Goal: Transaction & Acquisition: Purchase product/service

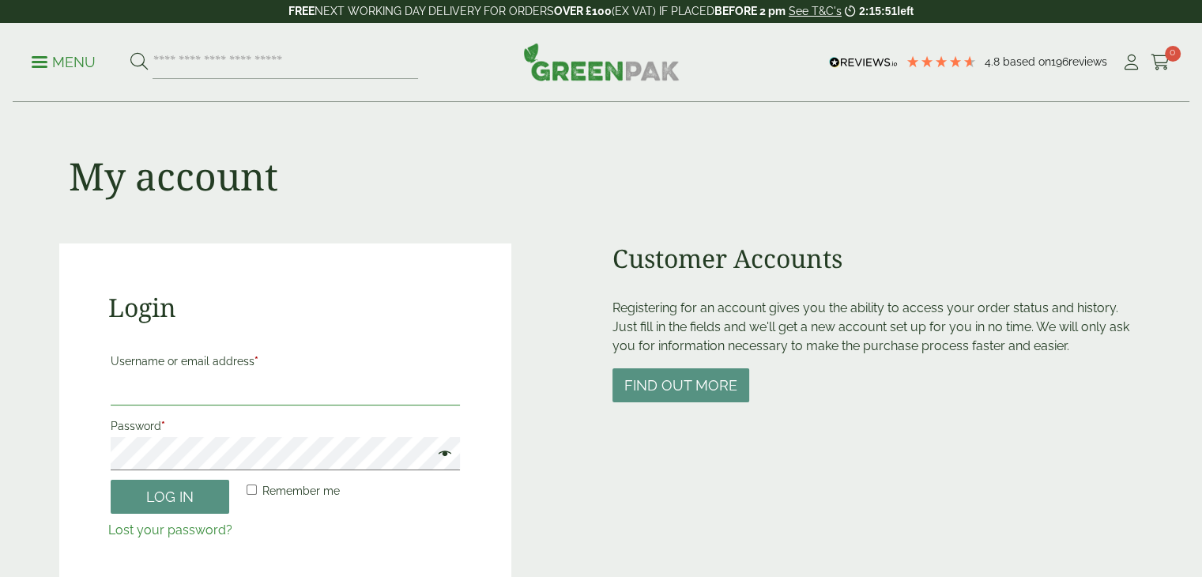
click at [257, 382] on input "Username or email address *" at bounding box center [286, 388] width 350 height 33
click at [200, 401] on input "Username or email address *" at bounding box center [286, 388] width 350 height 33
click at [160, 389] on input "Username or email address *" at bounding box center [286, 388] width 350 height 33
type input "**********"
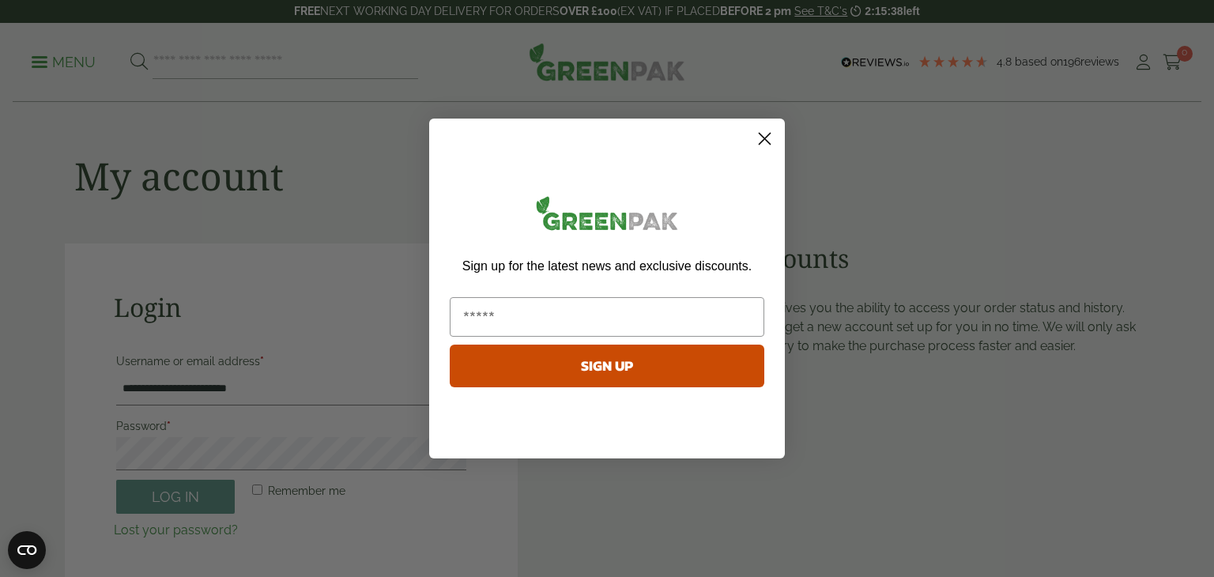
click at [769, 139] on circle "Close dialog" at bounding box center [764, 139] width 26 height 26
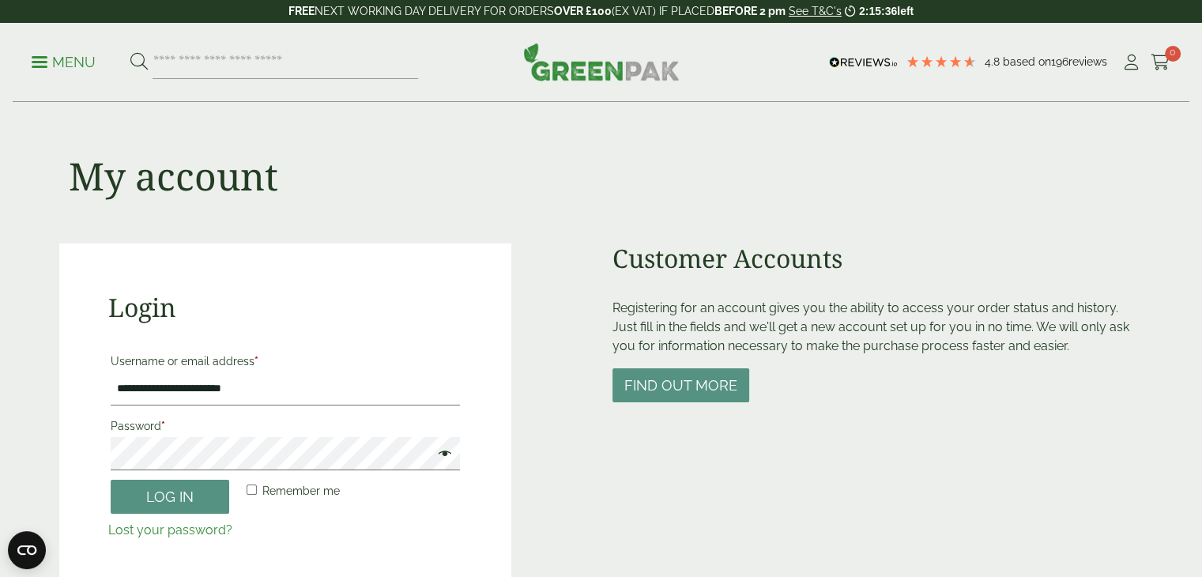
click at [446, 457] on span at bounding box center [441, 455] width 21 height 19
click at [171, 513] on p "Remember me Log in" at bounding box center [285, 496] width 355 height 39
click at [183, 504] on button "Log in" at bounding box center [170, 497] width 119 height 34
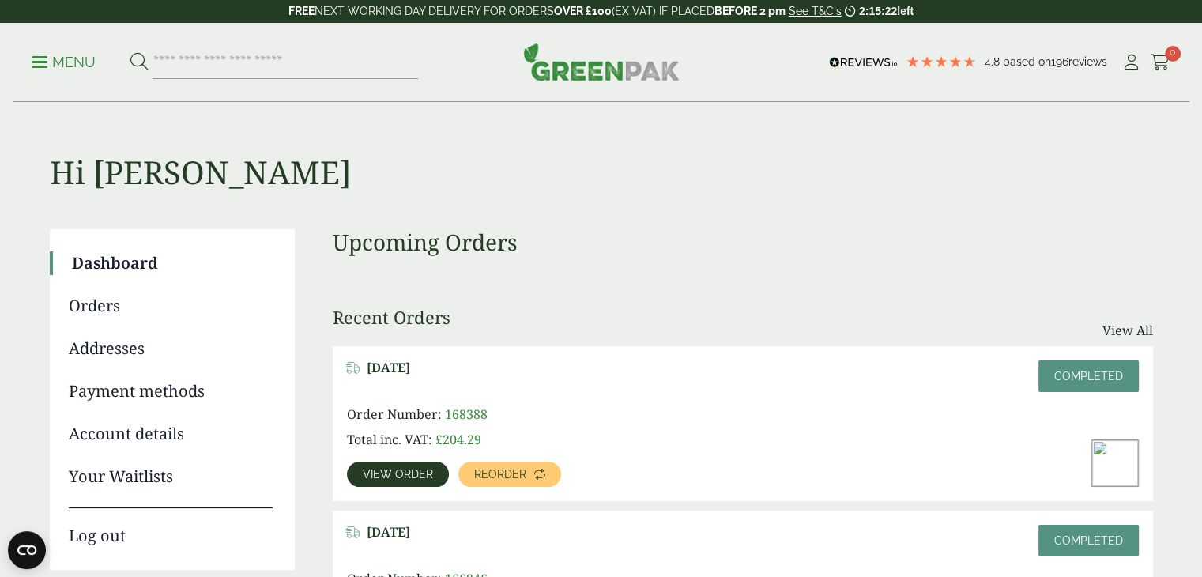
click at [392, 481] on link "View order" at bounding box center [398, 473] width 102 height 25
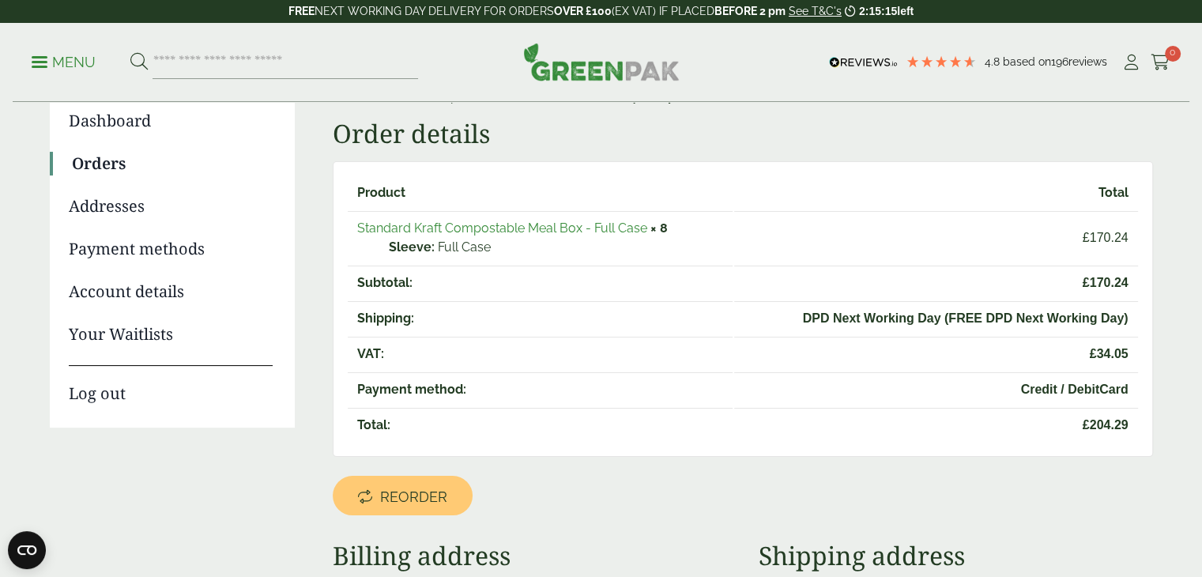
scroll to position [144, 0]
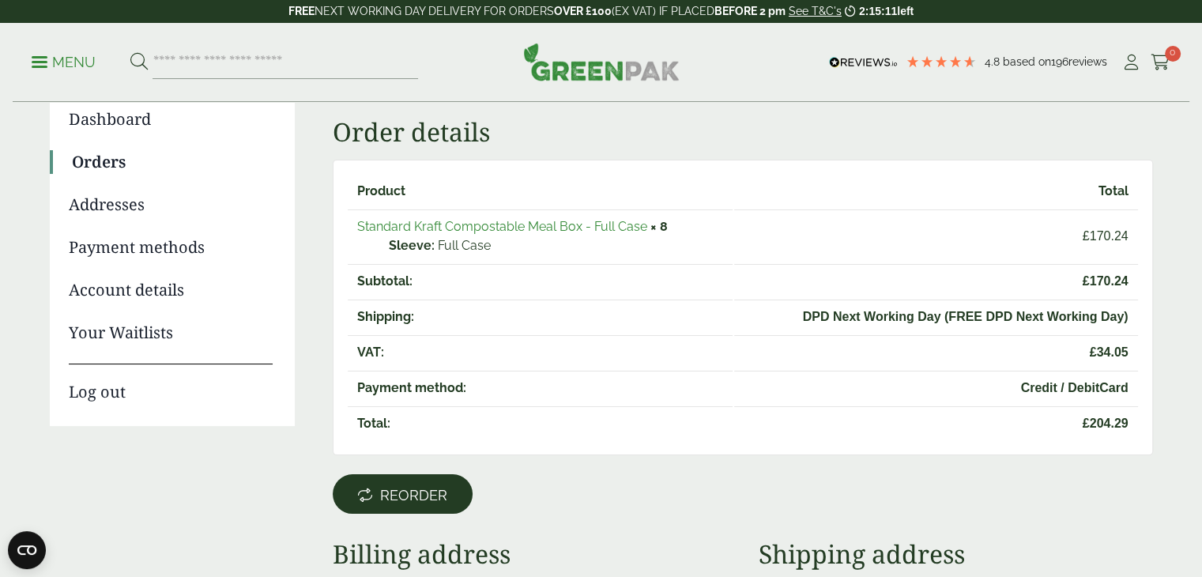
click at [436, 491] on span "Reorder" at bounding box center [413, 495] width 67 height 17
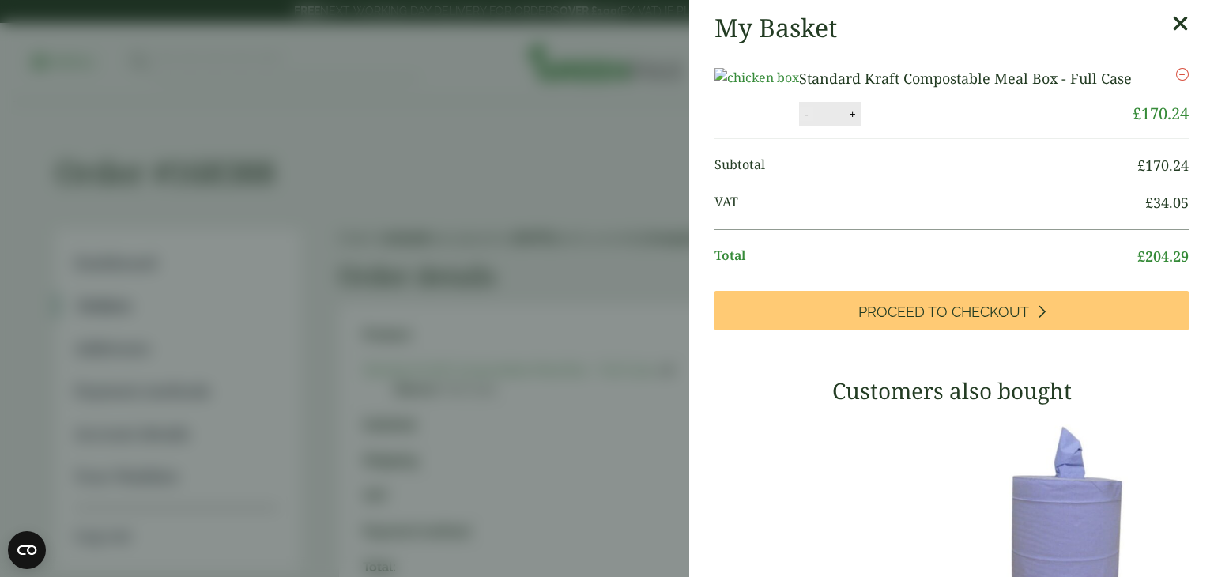
click at [812, 121] on button "-" at bounding box center [806, 113] width 13 height 13
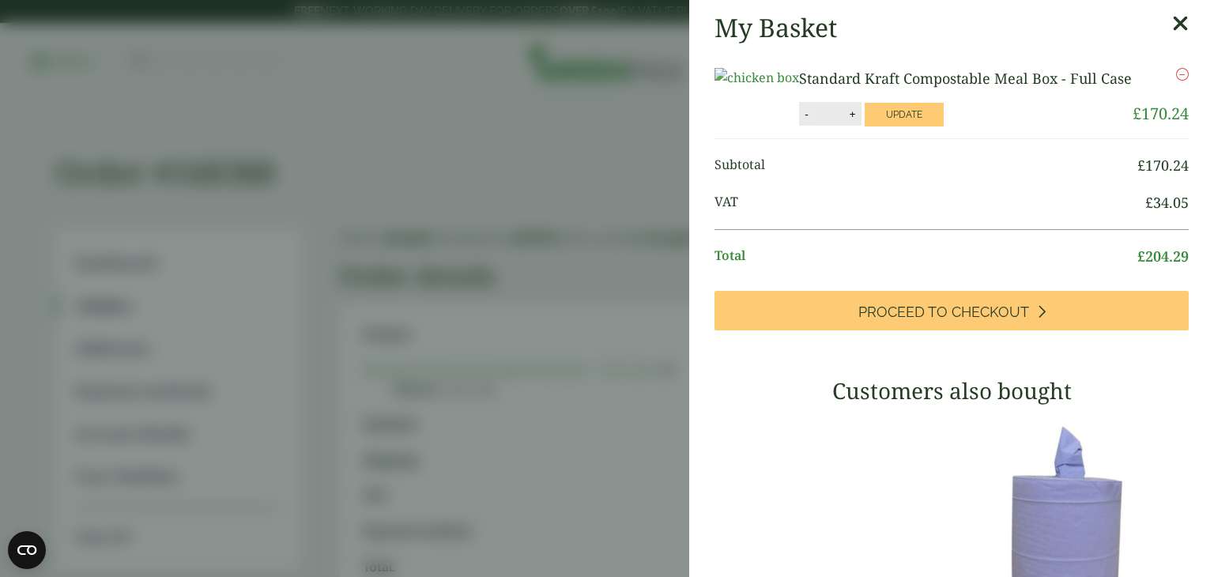
click at [812, 121] on button "-" at bounding box center [806, 113] width 13 height 13
click at [860, 121] on button "+" at bounding box center [853, 113] width 16 height 13
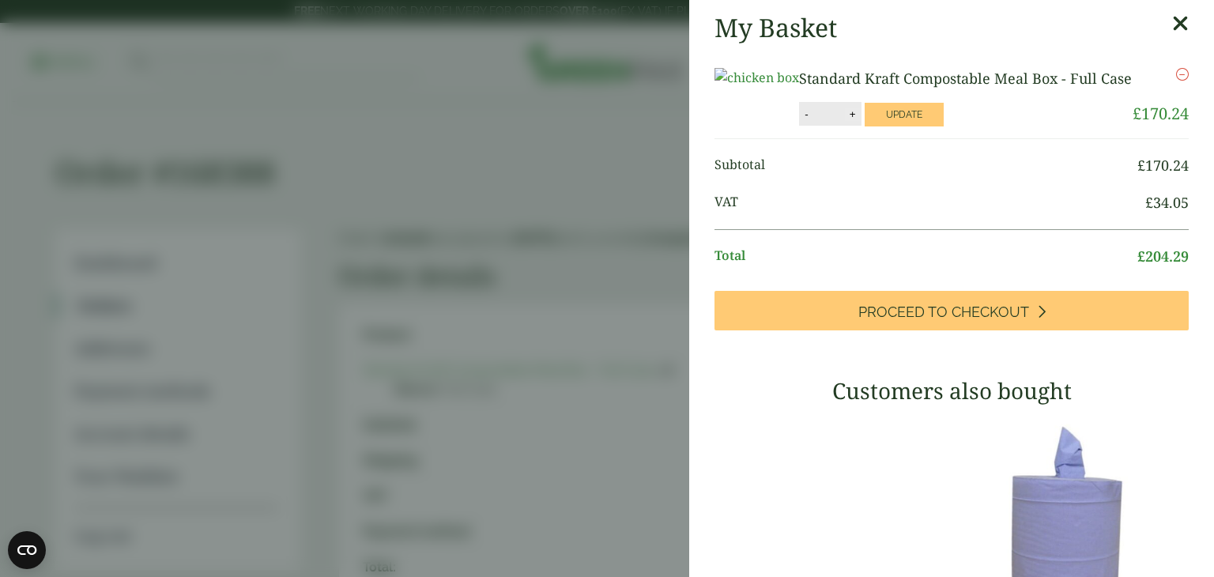
type input "*"
click at [943, 126] on button "Update" at bounding box center [903, 115] width 79 height 24
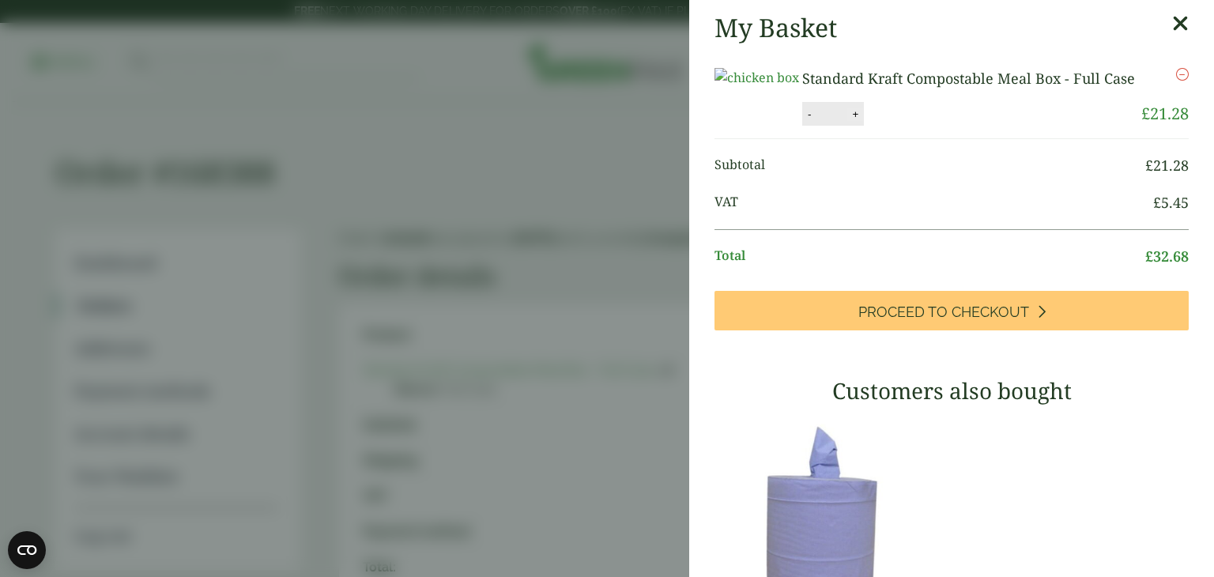
click at [863, 121] on button "+" at bounding box center [855, 113] width 16 height 13
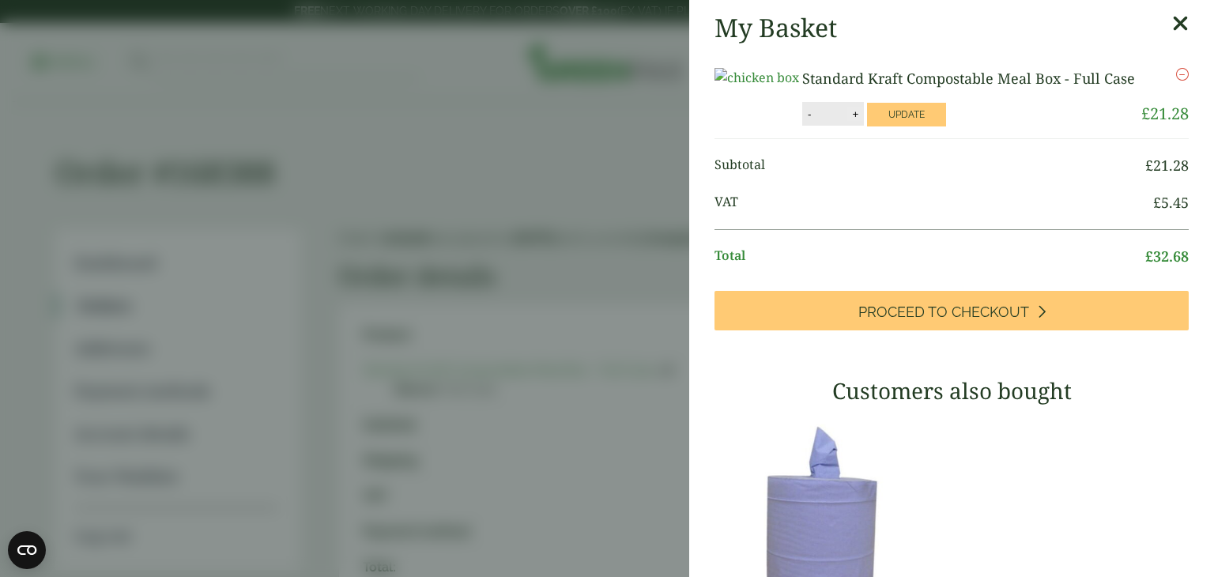
click at [863, 121] on button "+" at bounding box center [855, 113] width 16 height 13
type input "*"
click at [946, 126] on button "Update" at bounding box center [906, 115] width 79 height 24
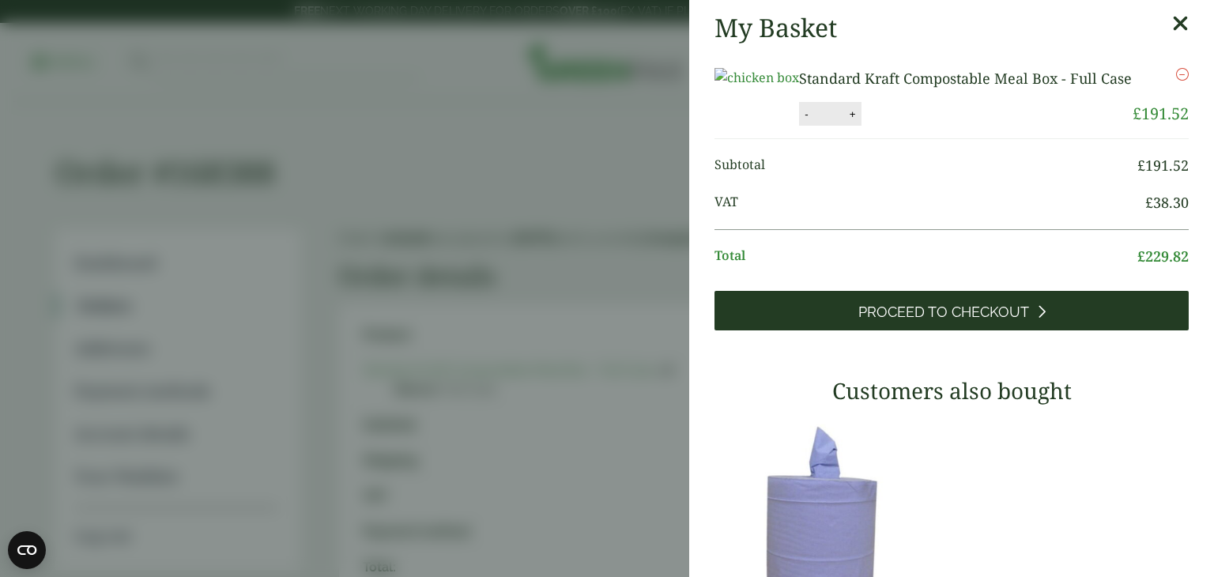
click at [910, 321] on span "Proceed to Checkout" at bounding box center [943, 311] width 171 height 17
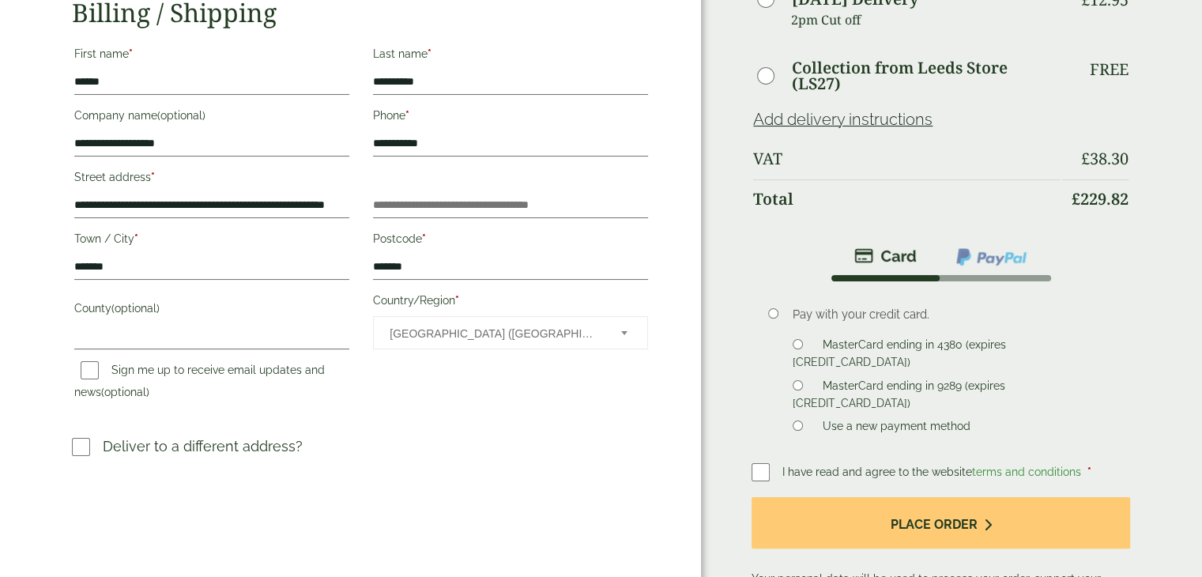
scroll to position [218, 0]
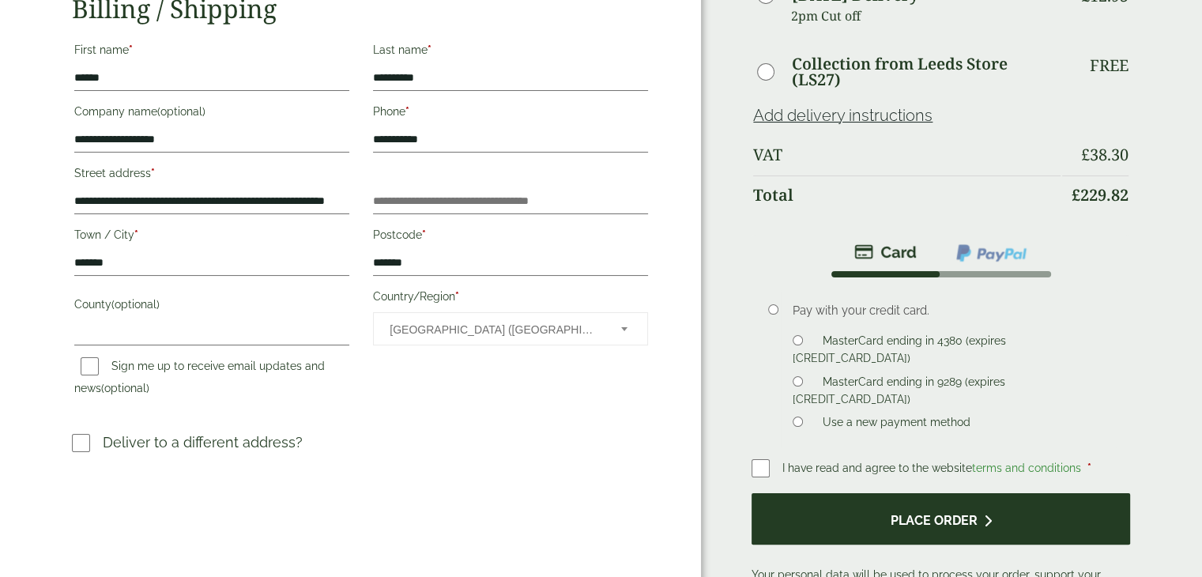
click at [898, 518] on button "Place order" at bounding box center [940, 518] width 378 height 51
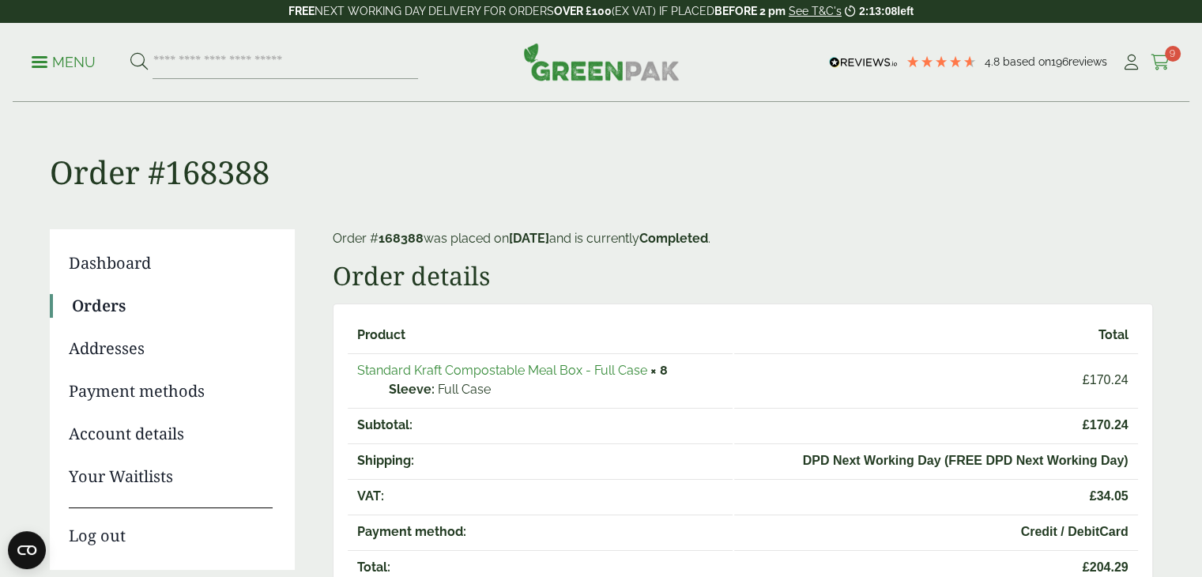
click at [1169, 61] on icon at bounding box center [1160, 63] width 20 height 16
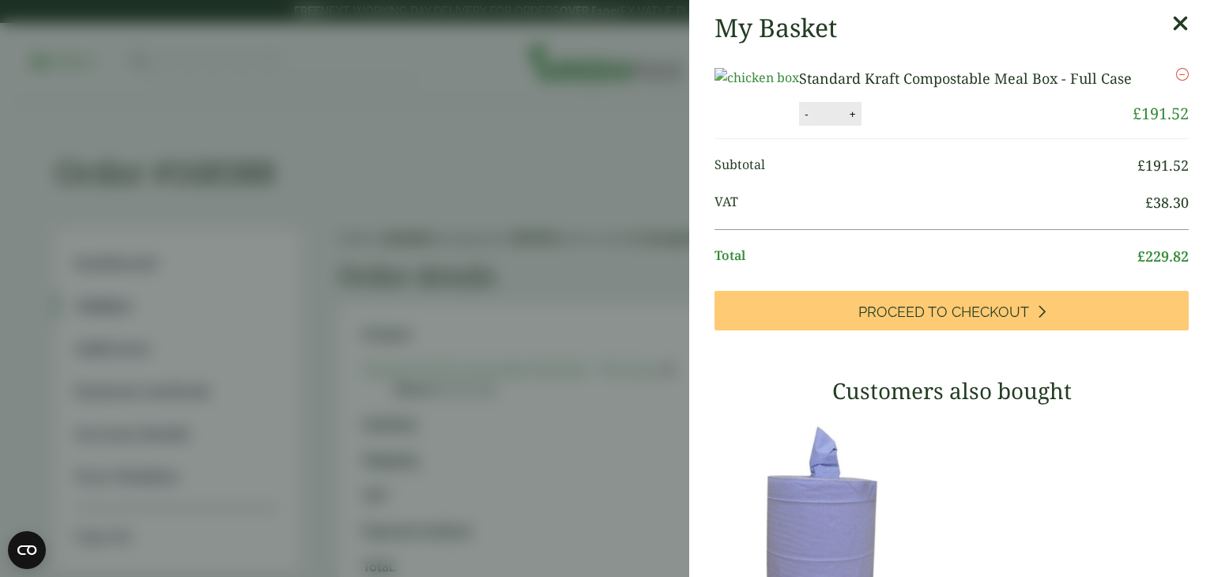
click at [812, 121] on button "-" at bounding box center [806, 113] width 13 height 13
type input "*"
click at [943, 126] on button "Update" at bounding box center [903, 115] width 79 height 24
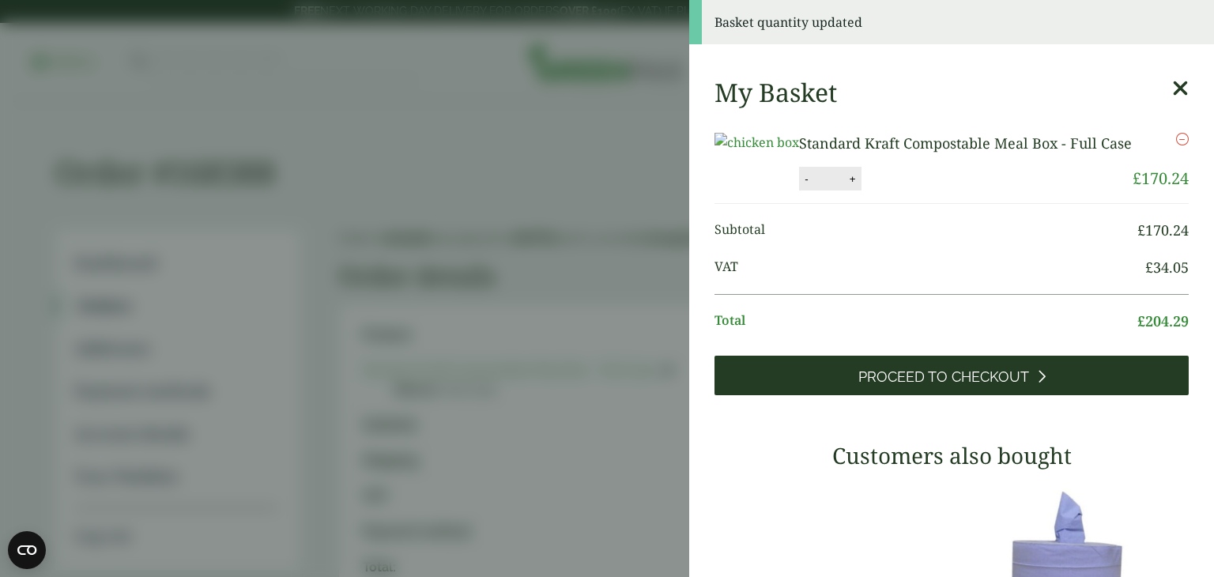
click at [964, 386] on span "Proceed to Checkout" at bounding box center [943, 376] width 171 height 17
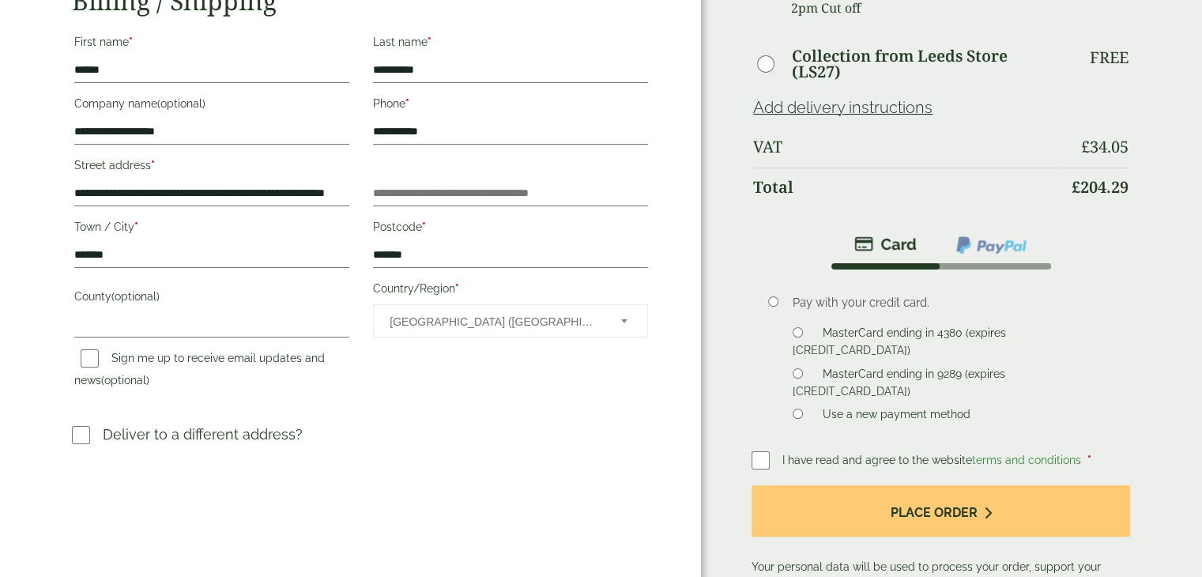
scroll to position [225, 0]
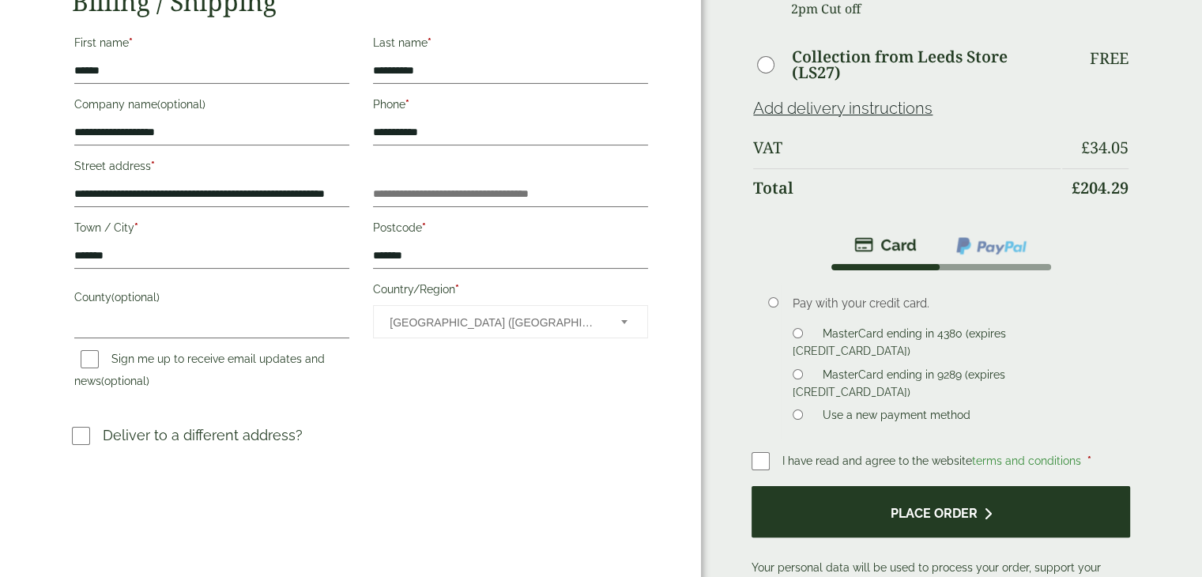
click at [953, 518] on button "Place order" at bounding box center [940, 511] width 378 height 51
